Goal: Find specific page/section: Find specific page/section

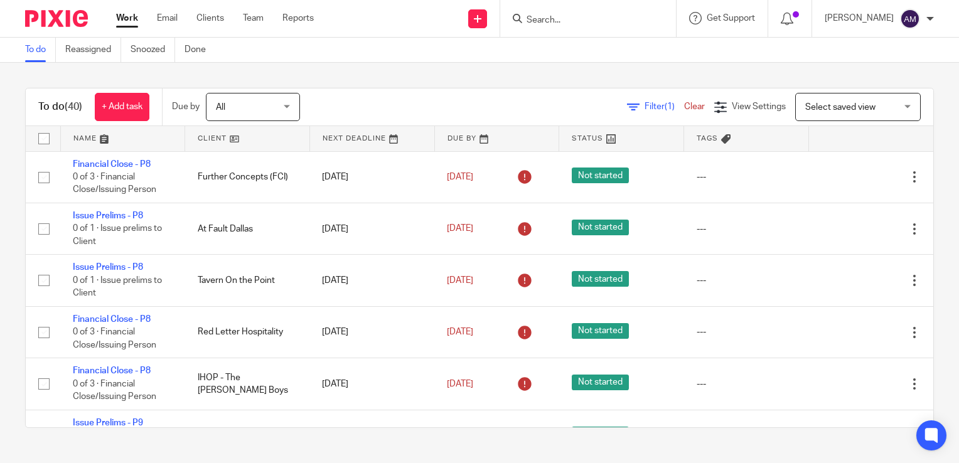
click at [598, 19] on input "Search" at bounding box center [582, 20] width 113 height 11
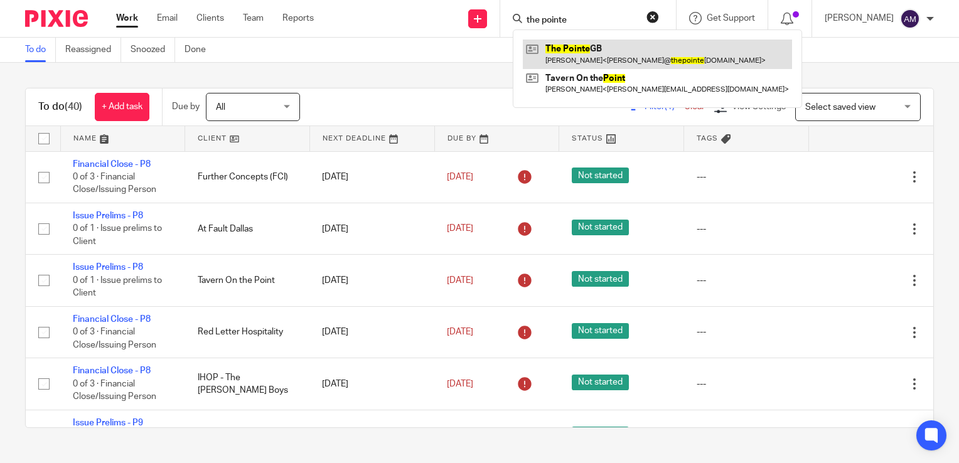
type input "the pointe"
click at [601, 55] on link at bounding box center [657, 54] width 269 height 29
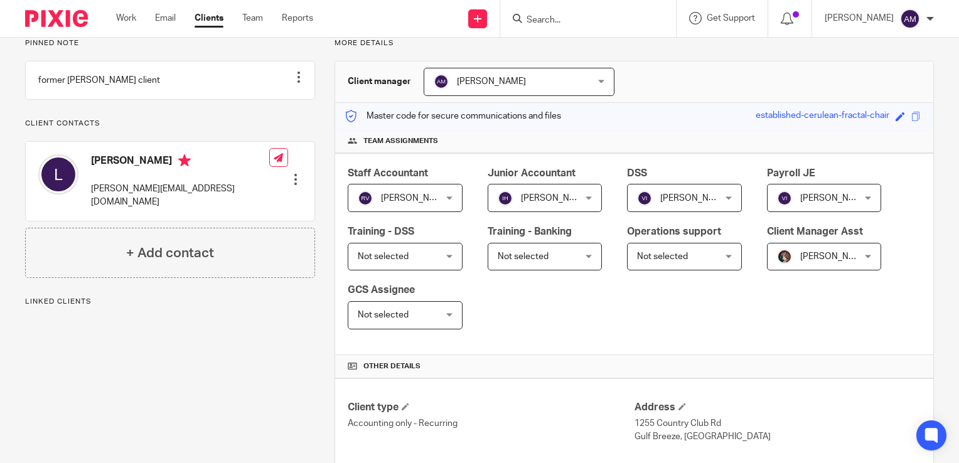
scroll to position [314, 0]
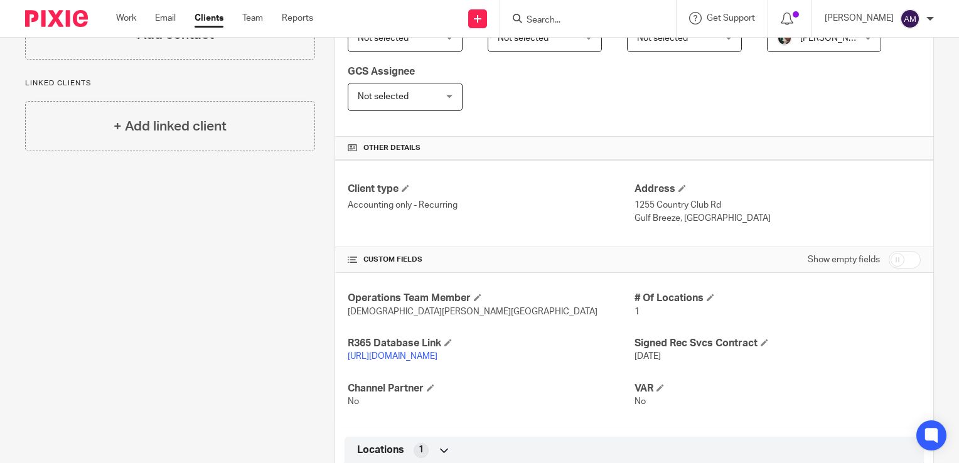
click at [438, 353] on link "https://thepointegb.restaurant365.com/" at bounding box center [393, 356] width 90 height 9
